Goal: Information Seeking & Learning: Check status

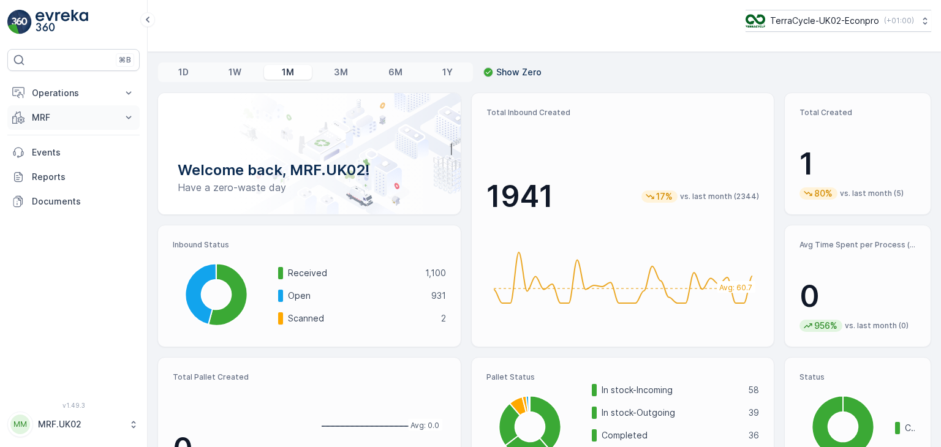
click at [128, 118] on icon at bounding box center [129, 117] width 6 height 3
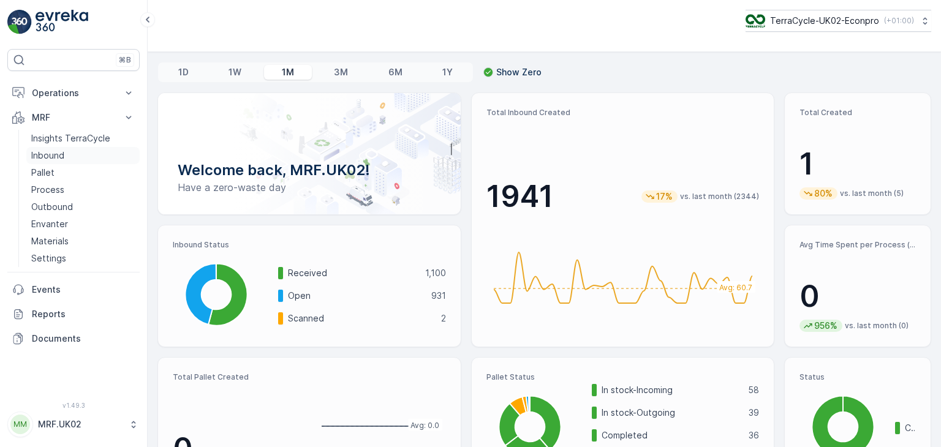
click at [64, 158] on p "Inbound" at bounding box center [47, 156] width 33 height 12
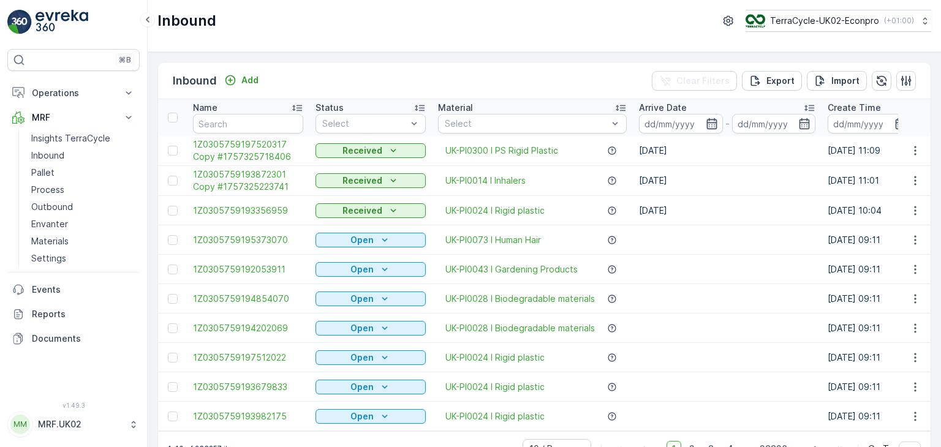
click at [710, 123] on icon "button" at bounding box center [712, 124] width 12 height 12
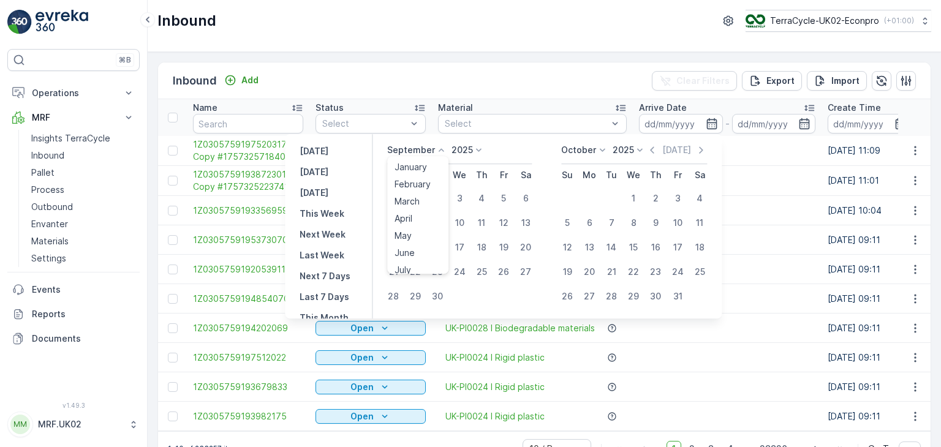
click at [441, 147] on icon at bounding box center [441, 150] width 12 height 12
click at [447, 262] on li "July" at bounding box center [417, 265] width 61 height 17
click at [439, 146] on icon at bounding box center [441, 150] width 12 height 12
click at [449, 258] on ul "January February March April May June July August September October November De…" at bounding box center [417, 215] width 61 height 118
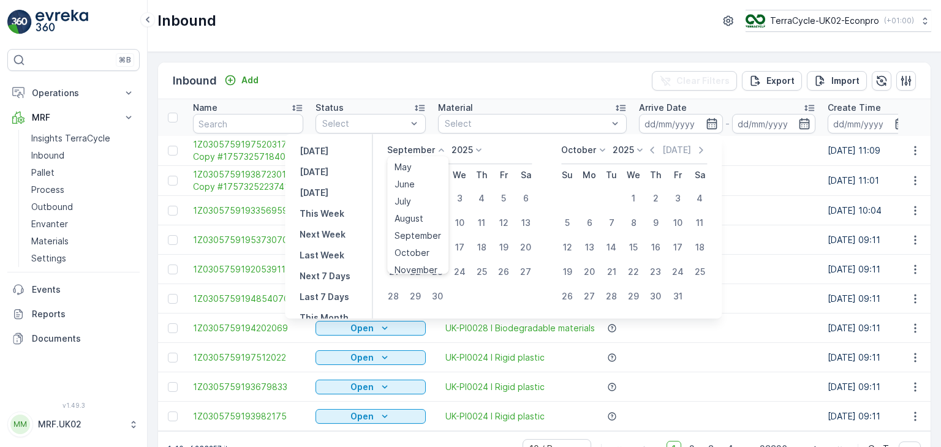
scroll to position [93, 0]
click at [428, 199] on div "August" at bounding box center [409, 194] width 39 height 17
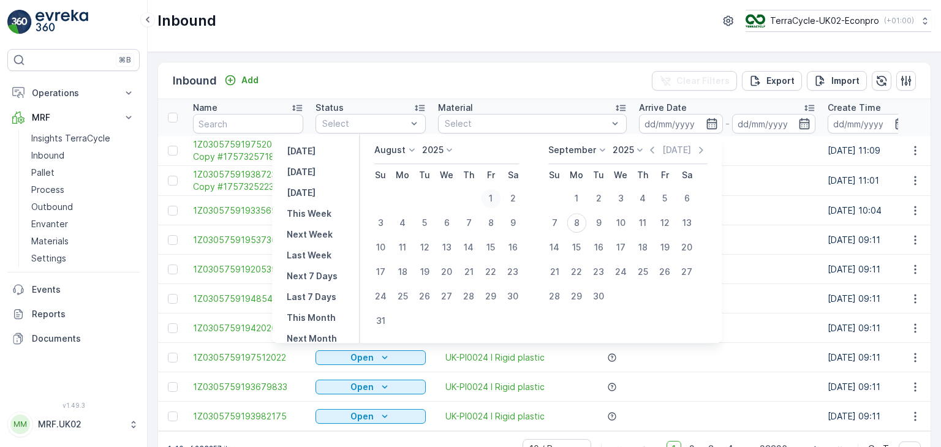
click at [500, 199] on div "1" at bounding box center [491, 199] width 20 height 20
type input "[DATE]"
click at [500, 199] on div "1" at bounding box center [491, 199] width 20 height 20
type input "[DATE]"
click at [390, 319] on div "31" at bounding box center [381, 321] width 20 height 20
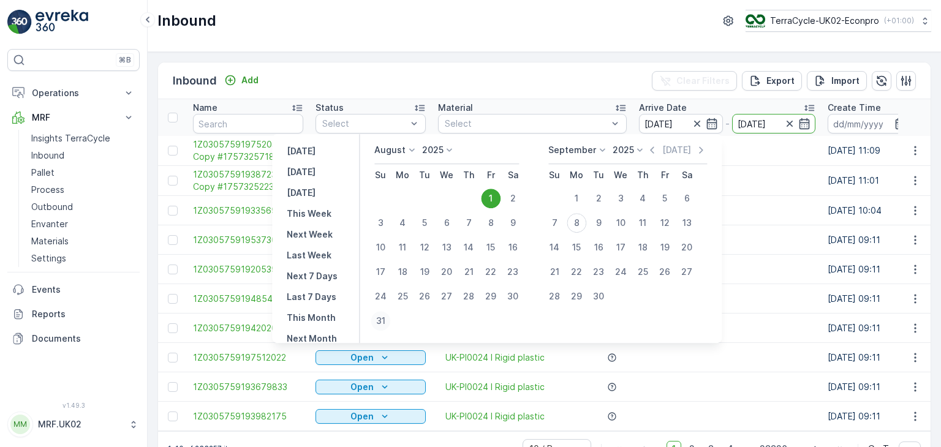
type input "[DATE]"
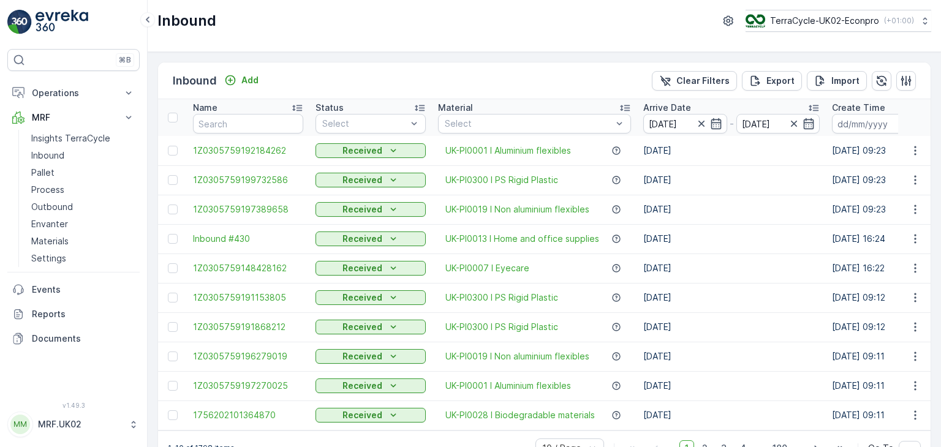
scroll to position [34, 0]
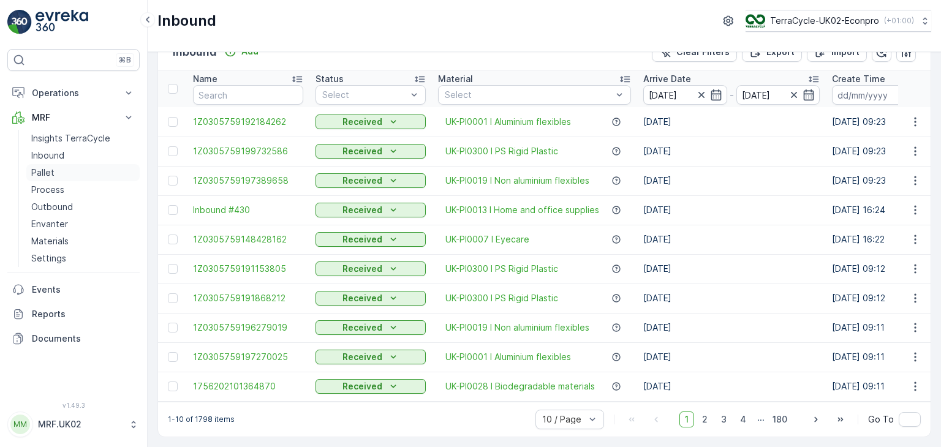
click at [44, 176] on p "Pallet" at bounding box center [42, 173] width 23 height 12
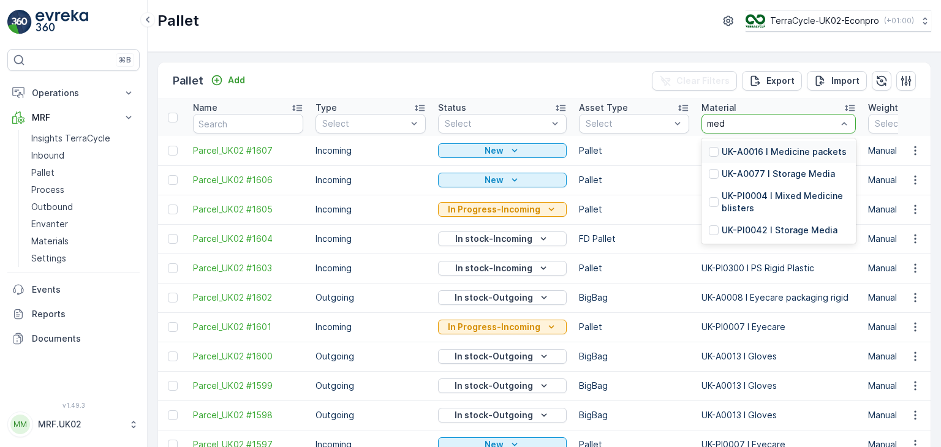
type input "medi"
click at [792, 150] on p "UK-A0016 I Medicine packets" at bounding box center [784, 152] width 125 height 12
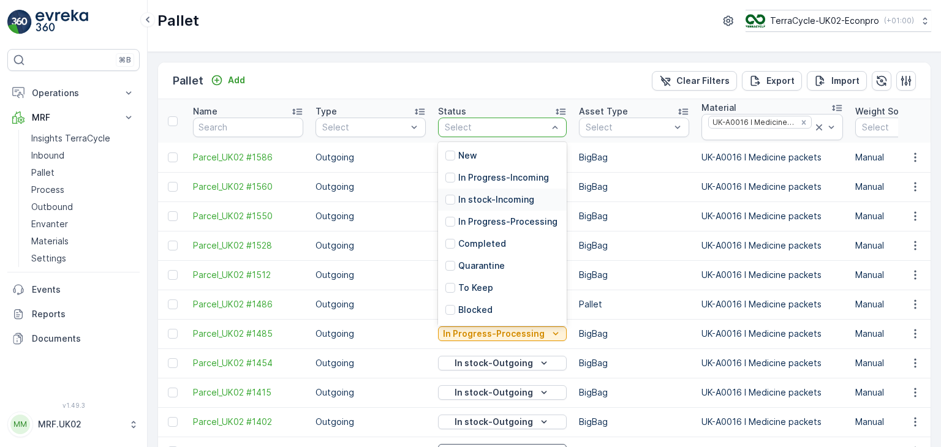
click at [524, 197] on p "In stock-Incoming" at bounding box center [496, 200] width 76 height 12
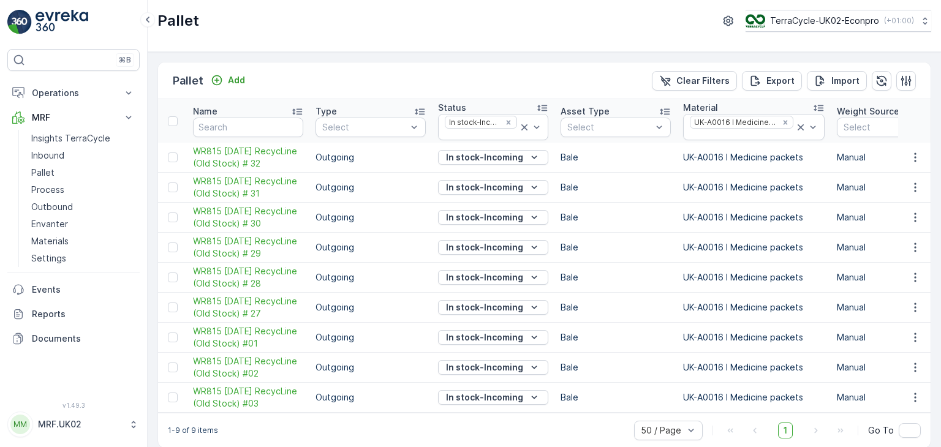
scroll to position [51, 0]
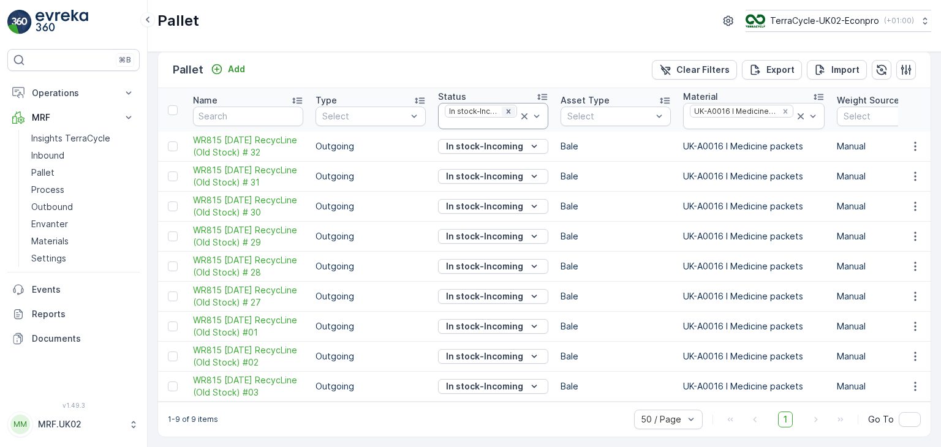
click at [509, 109] on icon "Remove In stock-Incoming" at bounding box center [509, 111] width 4 height 4
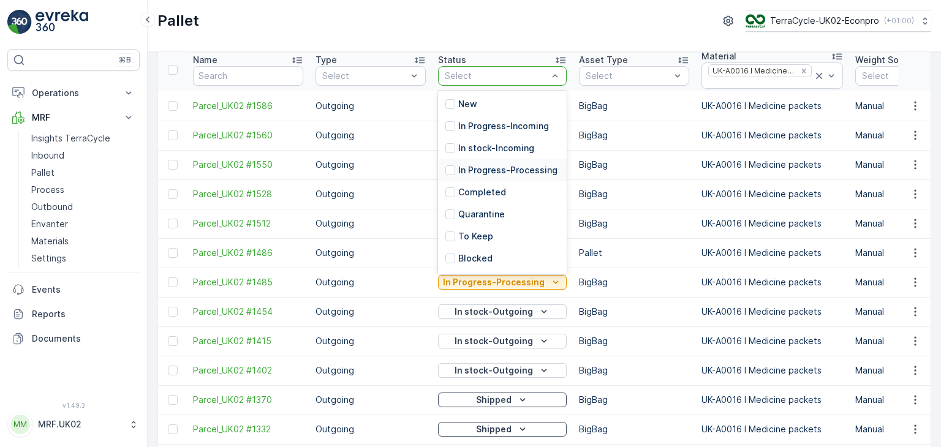
click at [506, 176] on p "In Progress-Processing" at bounding box center [507, 170] width 99 height 12
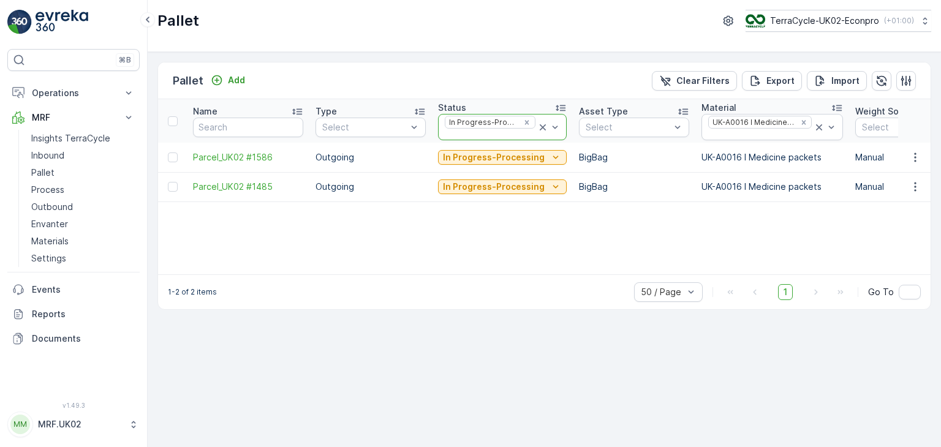
click at [540, 126] on icon at bounding box center [543, 127] width 6 height 6
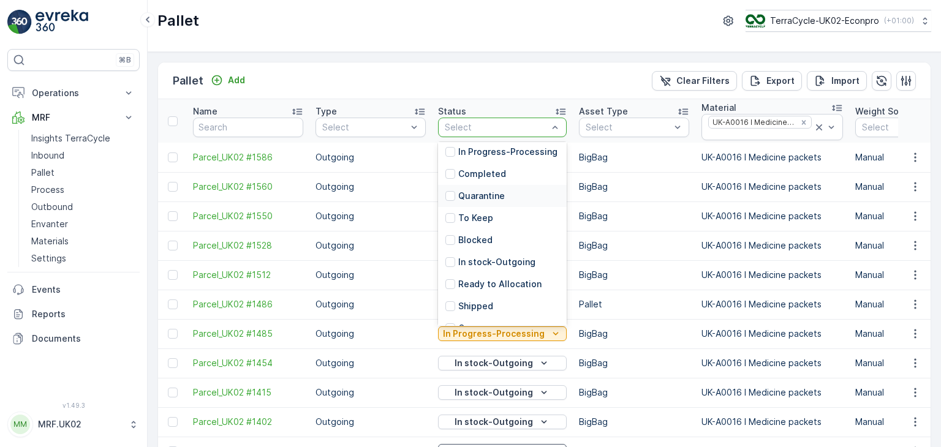
scroll to position [81, 0]
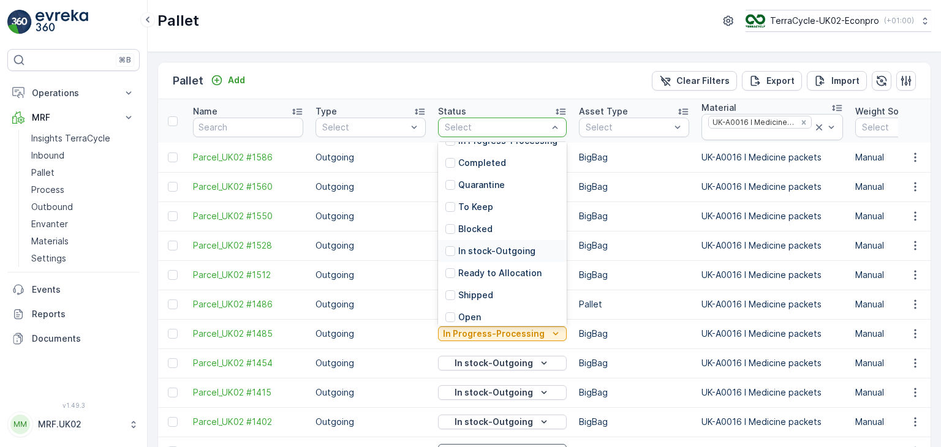
click at [540, 262] on div "In stock-Outgoing" at bounding box center [502, 251] width 129 height 22
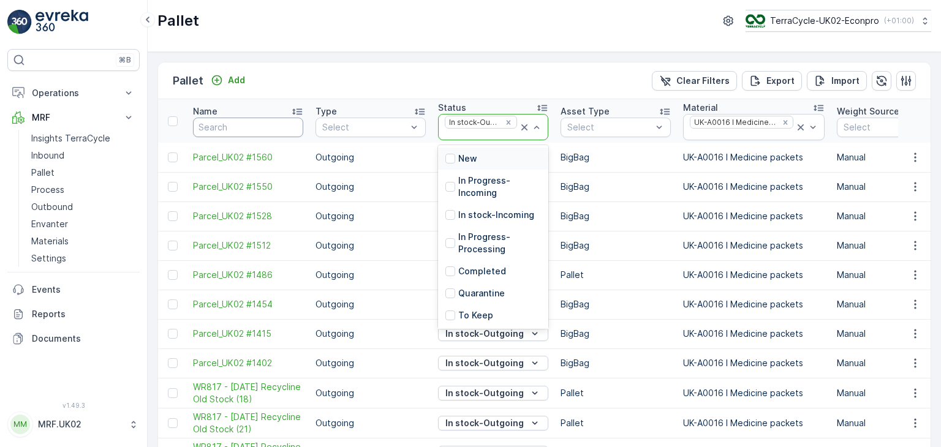
click at [271, 131] on input "text" at bounding box center [248, 128] width 110 height 20
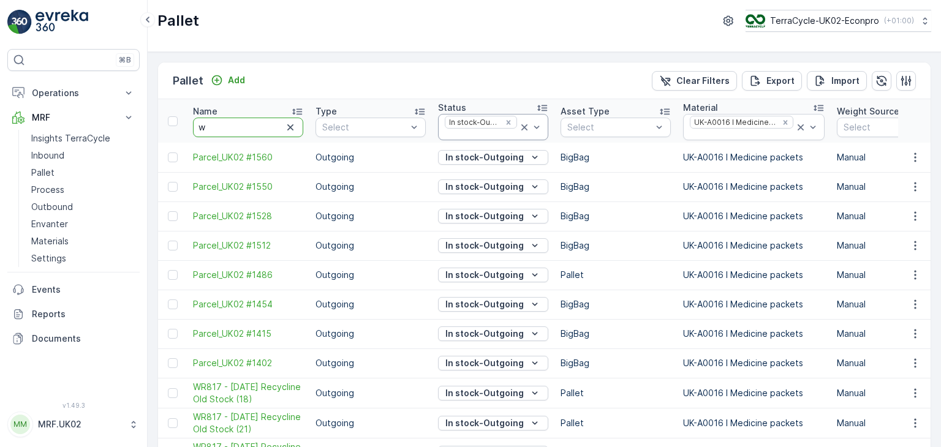
type input "wr"
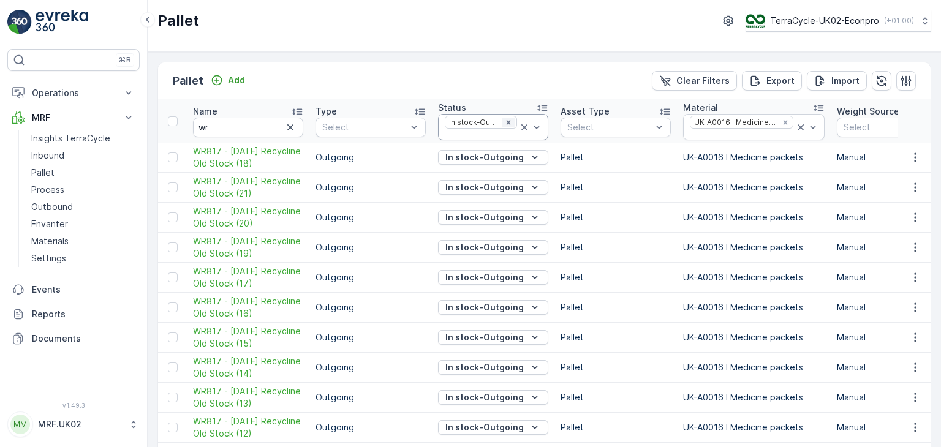
click at [508, 121] on icon "Remove In stock-Outgoing" at bounding box center [509, 122] width 4 height 4
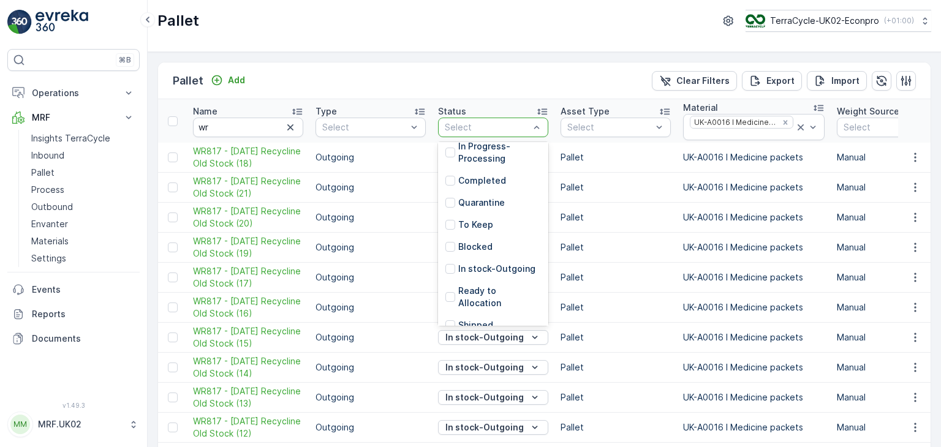
scroll to position [110, 0]
click at [526, 269] on p "Ready to Allocation" at bounding box center [499, 274] width 83 height 25
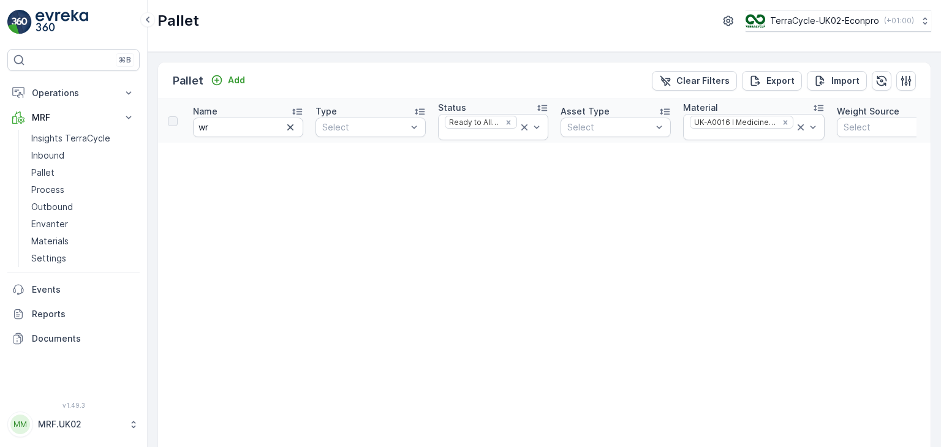
scroll to position [191, 0]
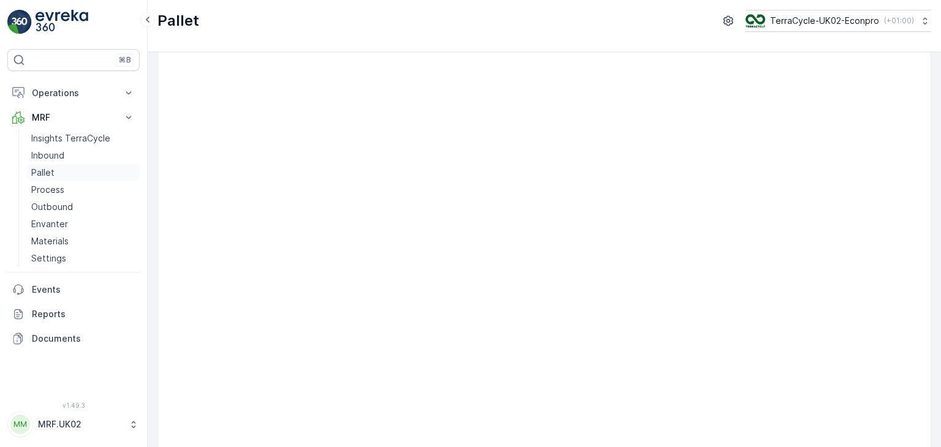
click at [71, 172] on link "Pallet" at bounding box center [82, 172] width 113 height 17
click at [86, 172] on link "Pallet" at bounding box center [82, 172] width 113 height 17
click at [70, 151] on link "Inbound" at bounding box center [82, 155] width 113 height 17
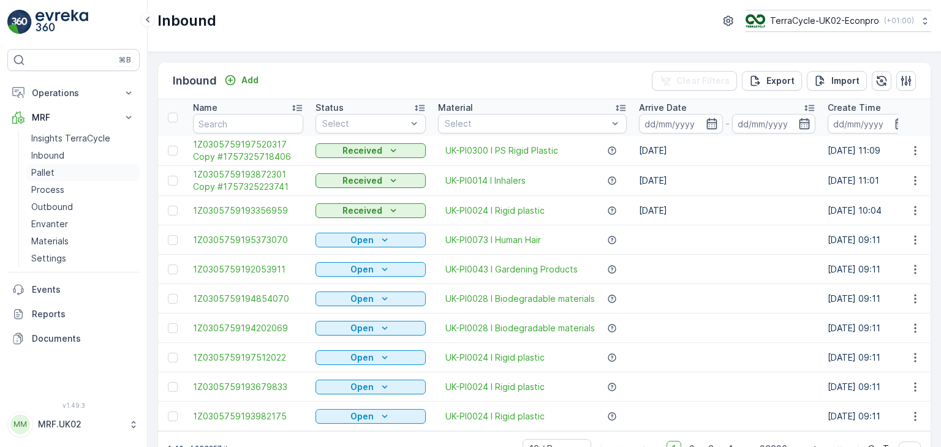
click at [47, 173] on p "Pallet" at bounding box center [42, 173] width 23 height 12
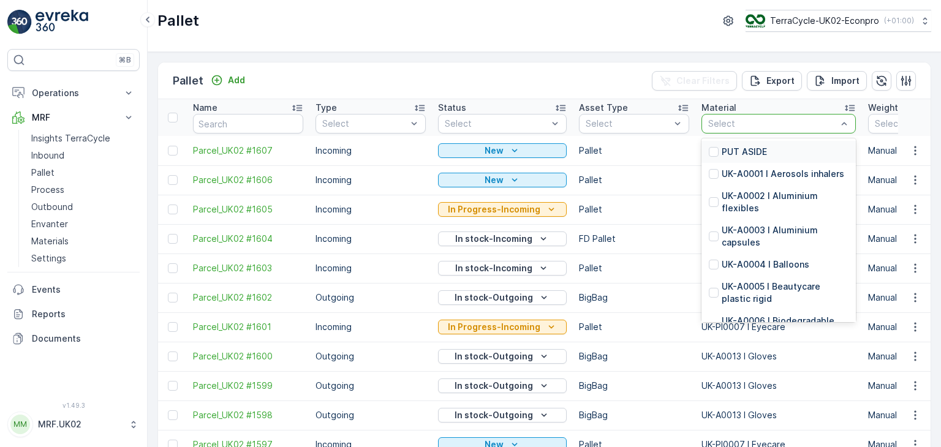
type input "N"
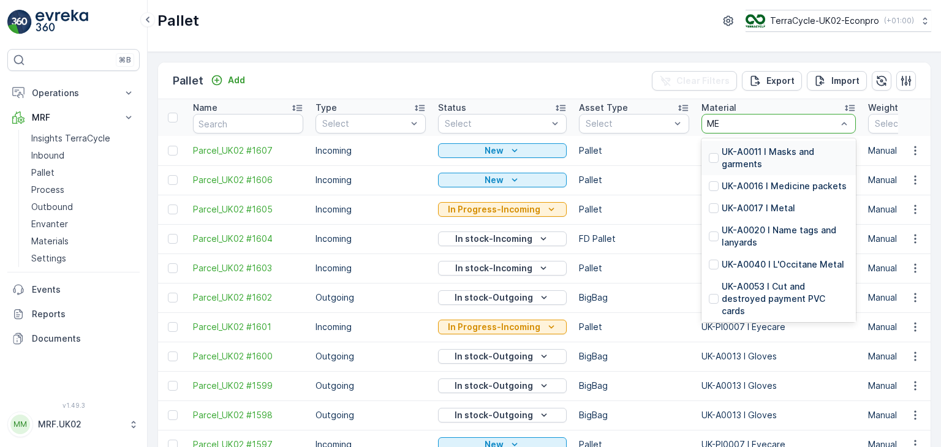
type input "MED"
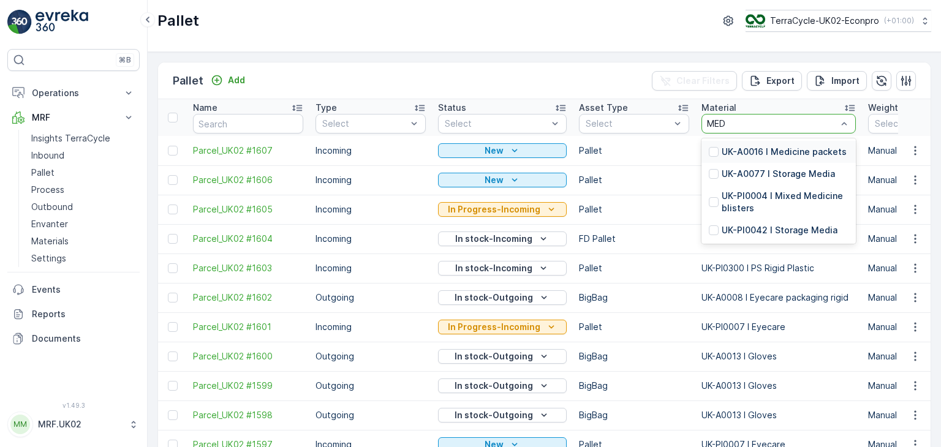
click at [791, 153] on p "UK-A0016 I Medicine packets" at bounding box center [784, 152] width 125 height 12
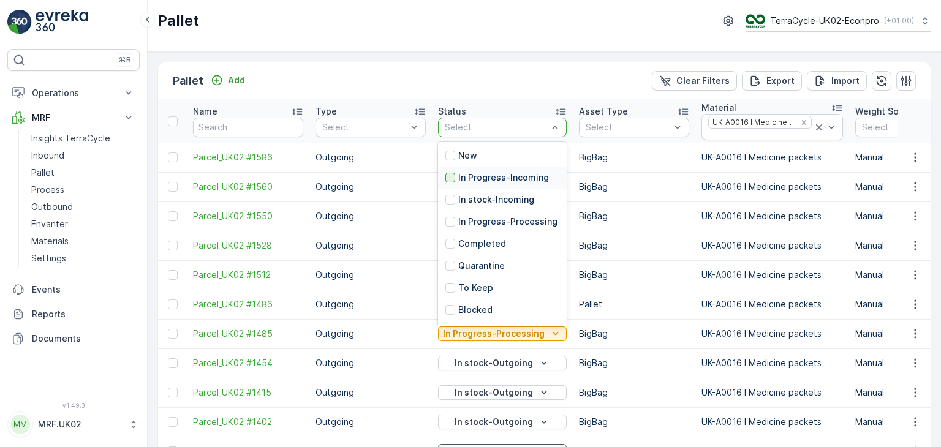
click at [449, 177] on div at bounding box center [451, 178] width 10 height 10
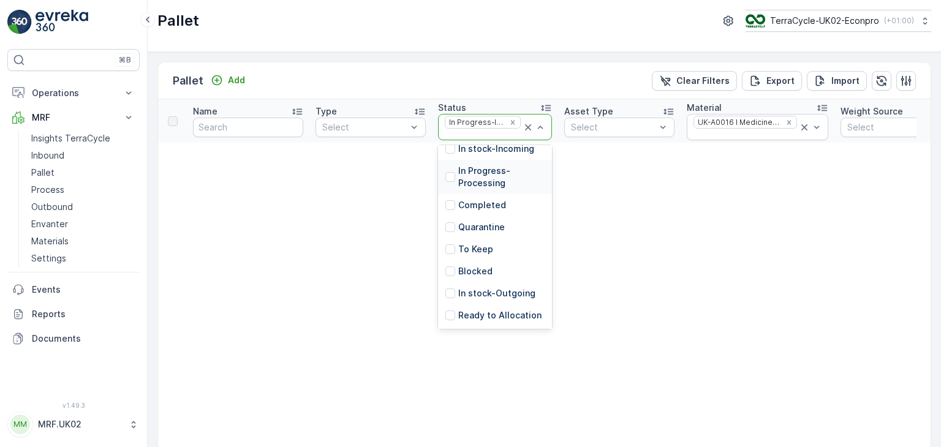
scroll to position [68, 0]
click at [518, 287] on p "In stock-Outgoing" at bounding box center [496, 292] width 77 height 12
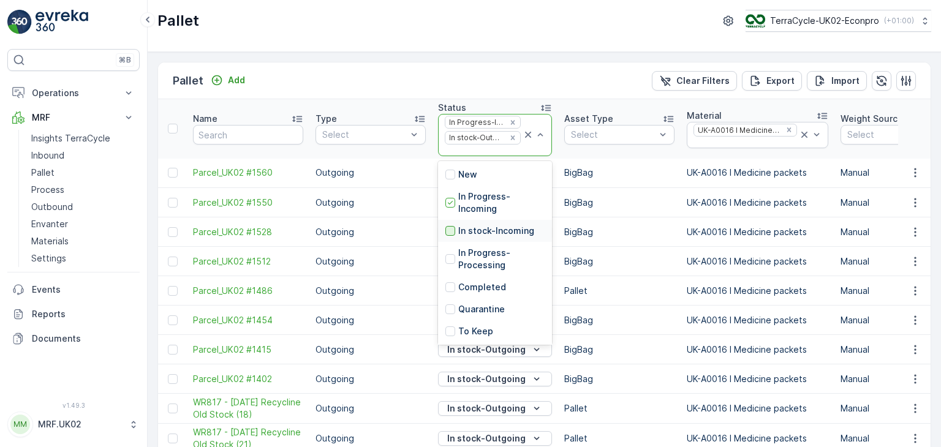
click at [449, 229] on div at bounding box center [451, 231] width 10 height 10
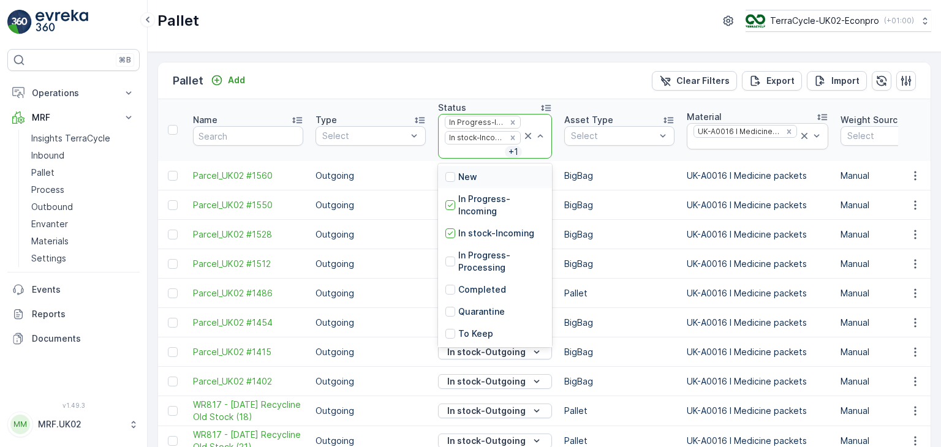
scroll to position [110, 0]
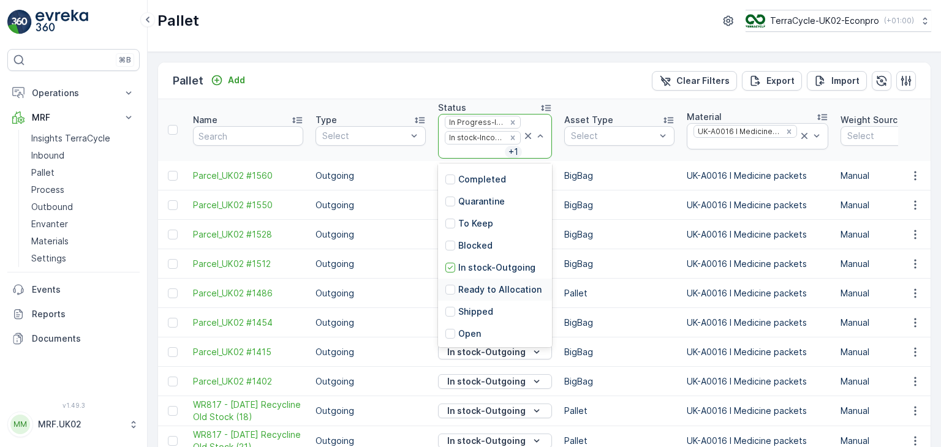
click at [498, 295] on div "Ready to Allocation" at bounding box center [495, 290] width 114 height 22
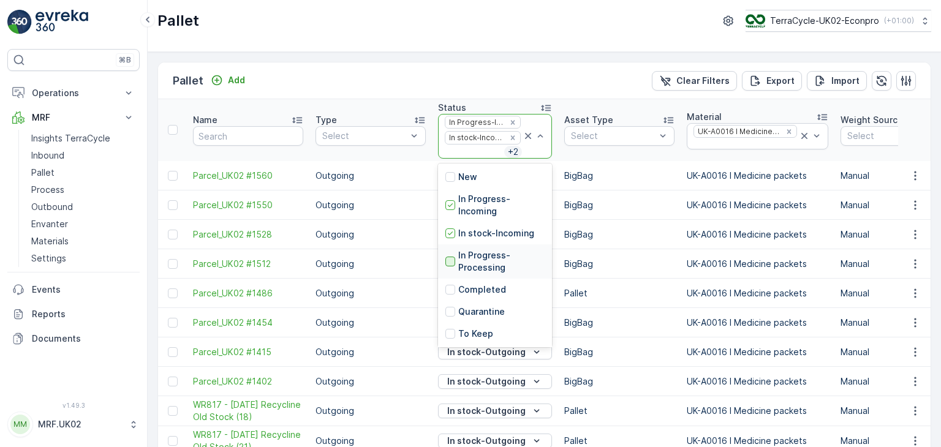
click at [452, 257] on div at bounding box center [451, 262] width 10 height 10
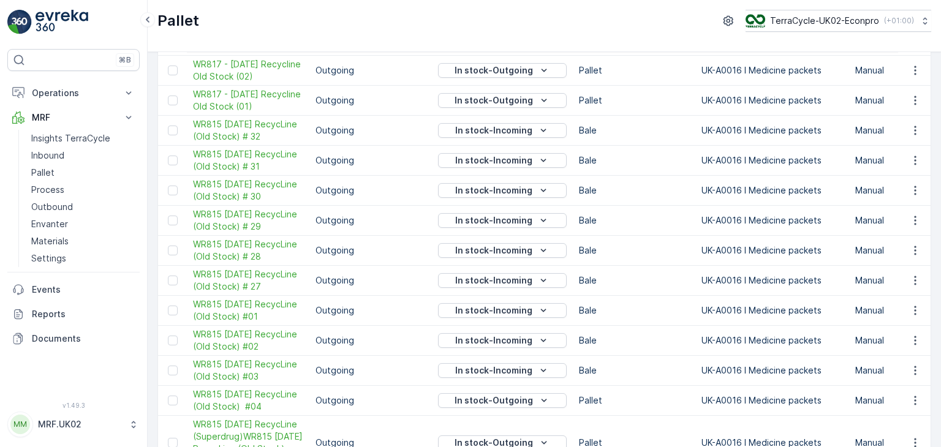
scroll to position [1059, 0]
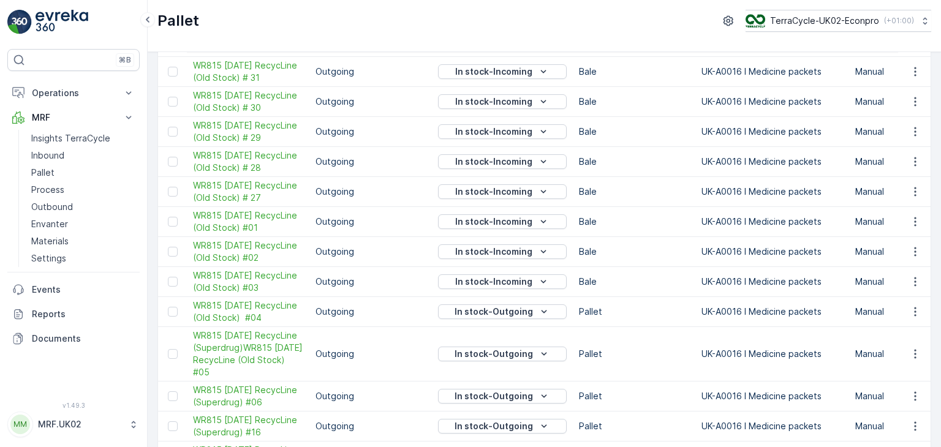
click at [690, 9] on div "Pallet TerraCycle-UK02-Econpro ( +01:00 )" at bounding box center [545, 26] width 794 height 52
